Goal: Find specific page/section: Find specific page/section

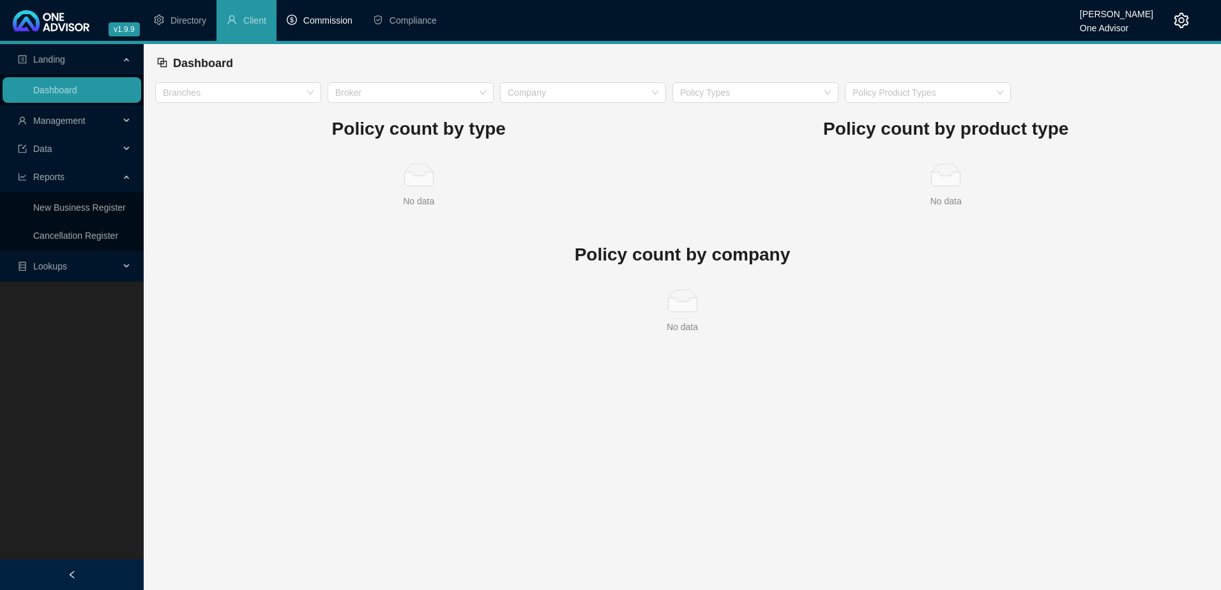
click at [330, 20] on span "Commission" at bounding box center [327, 20] width 49 height 10
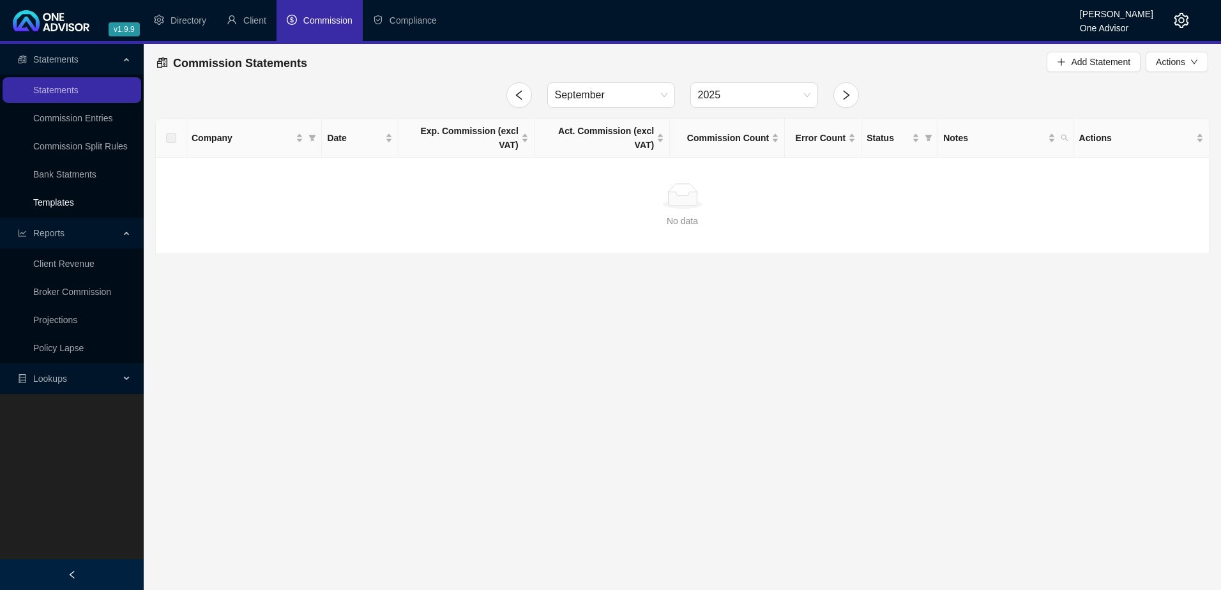
click at [56, 204] on link "Templates" at bounding box center [53, 202] width 41 height 10
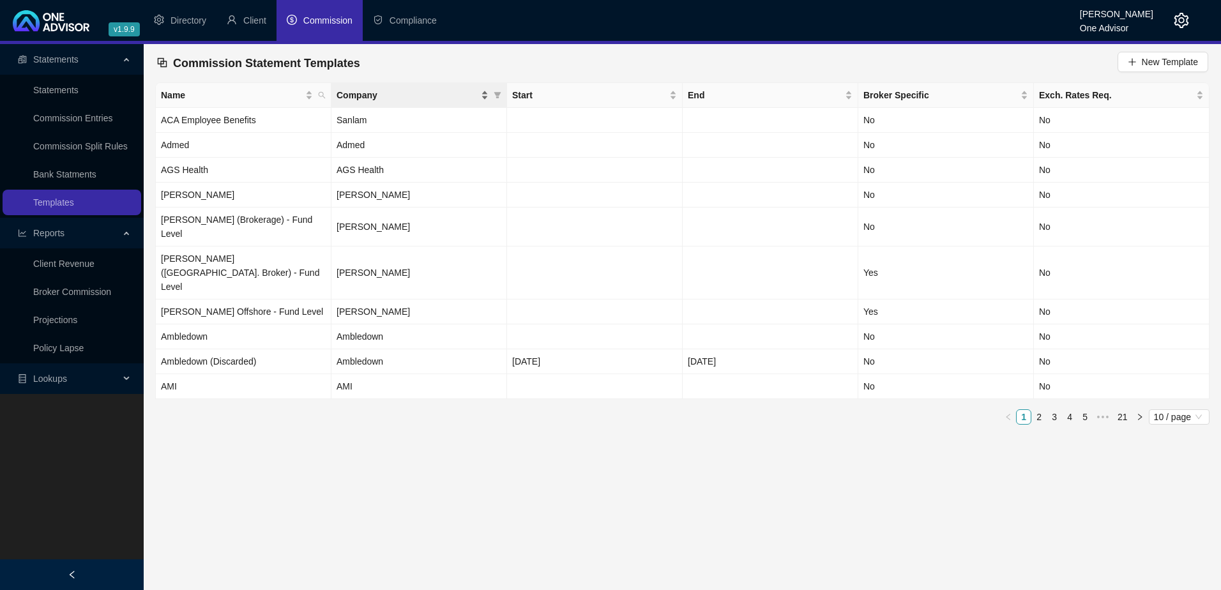
click at [390, 95] on span "Company" at bounding box center [407, 95] width 142 height 14
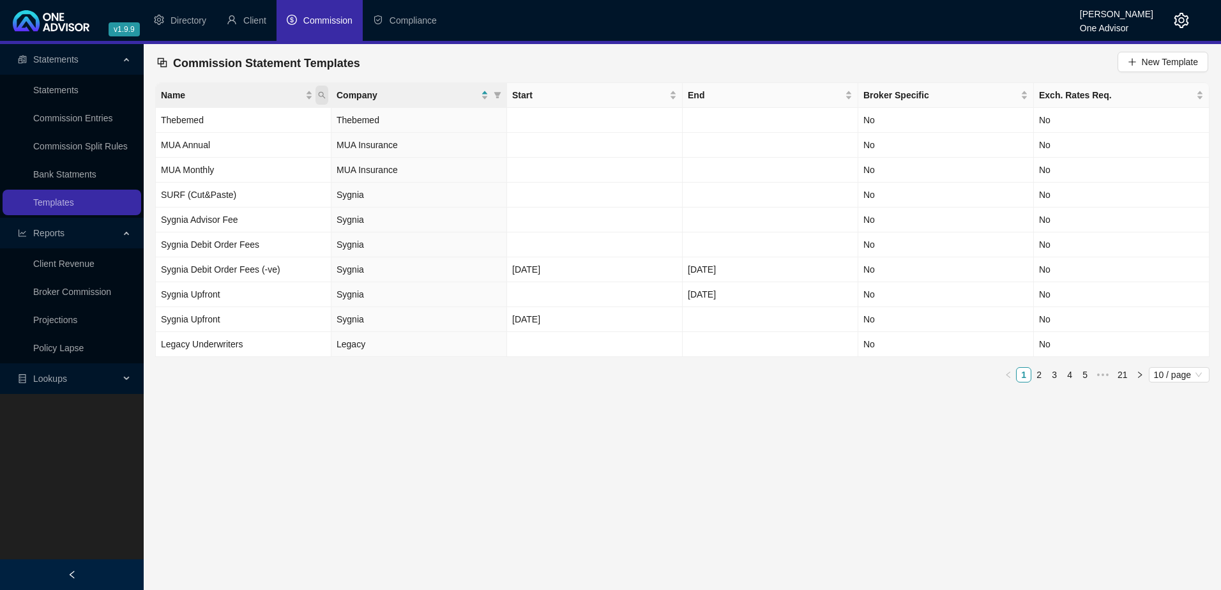
click at [320, 95] on icon "search" at bounding box center [322, 95] width 8 height 8
type input "liberty"
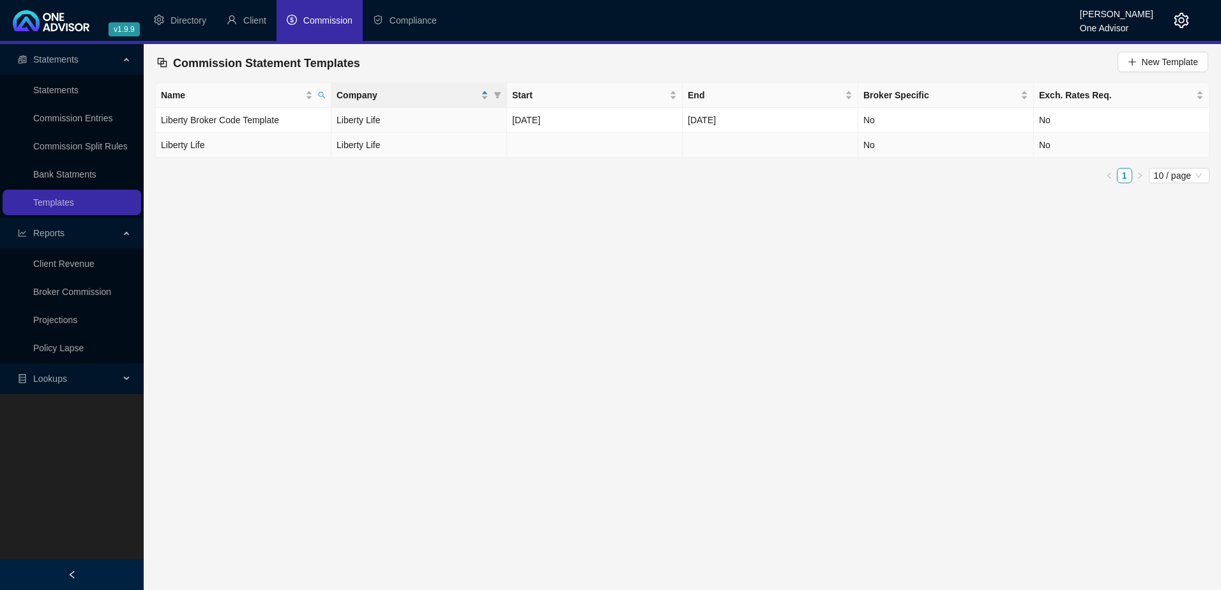
click at [299, 144] on td "Liberty Life" at bounding box center [244, 145] width 176 height 25
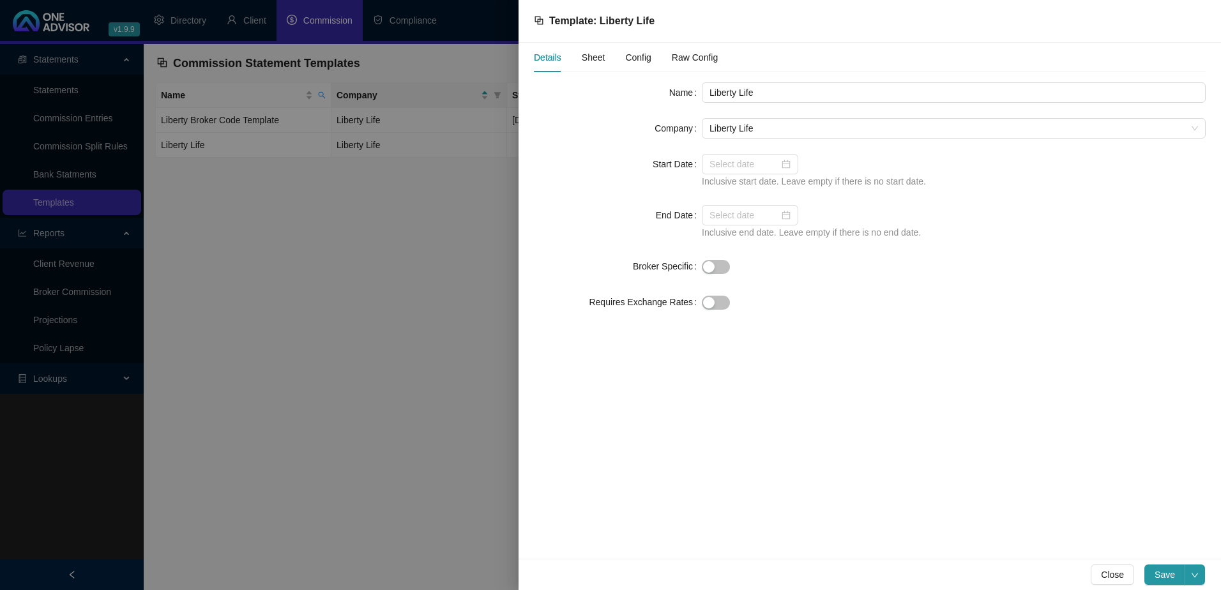
click at [638, 57] on span "Config" at bounding box center [638, 57] width 26 height 9
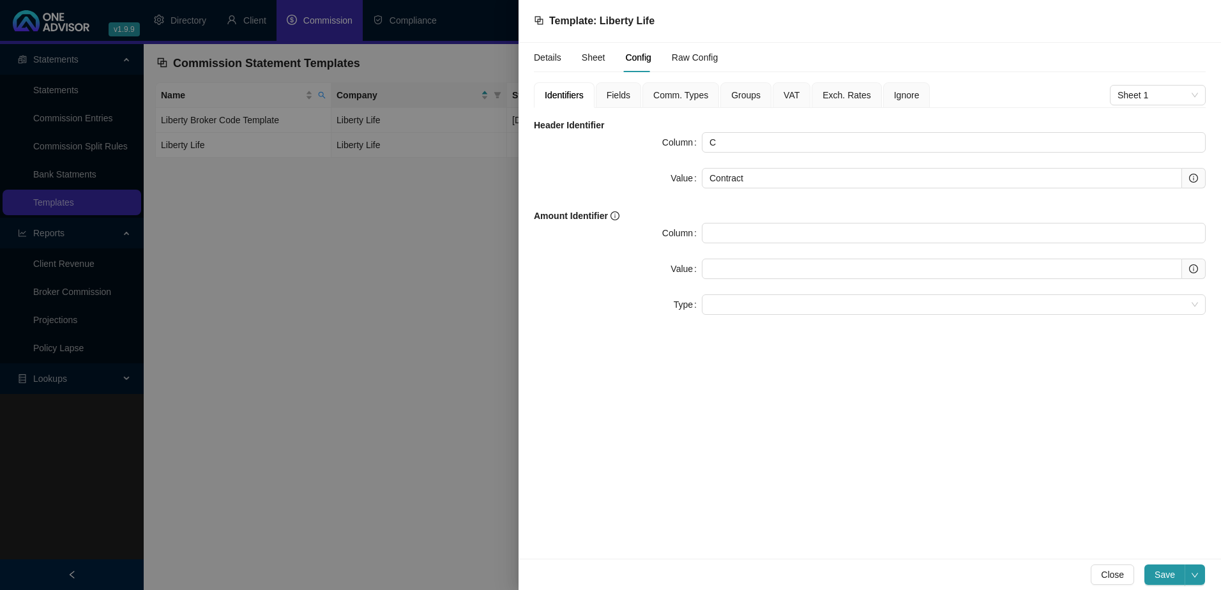
click at [614, 95] on span "Fields" at bounding box center [618, 95] width 24 height 9
